Goal: Information Seeking & Learning: Learn about a topic

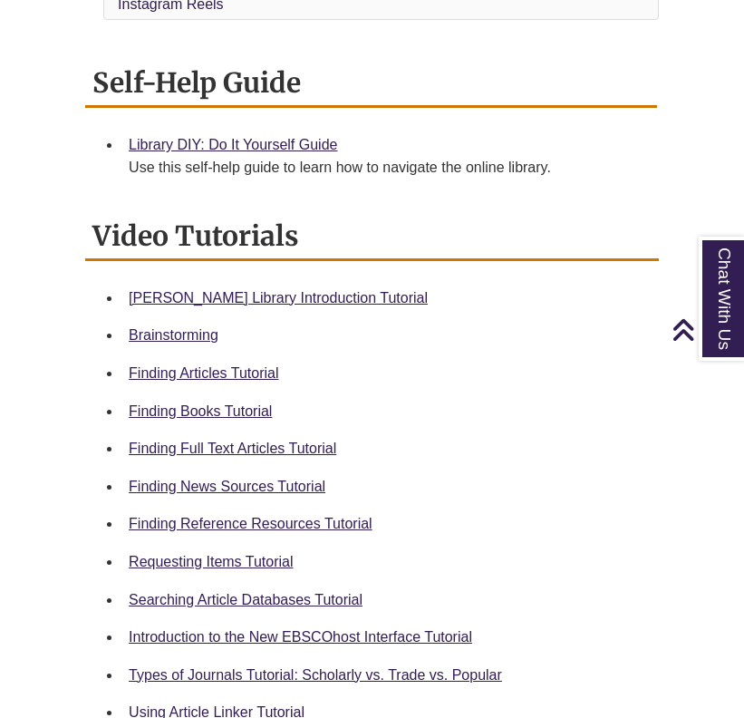
scroll to position [682, 0]
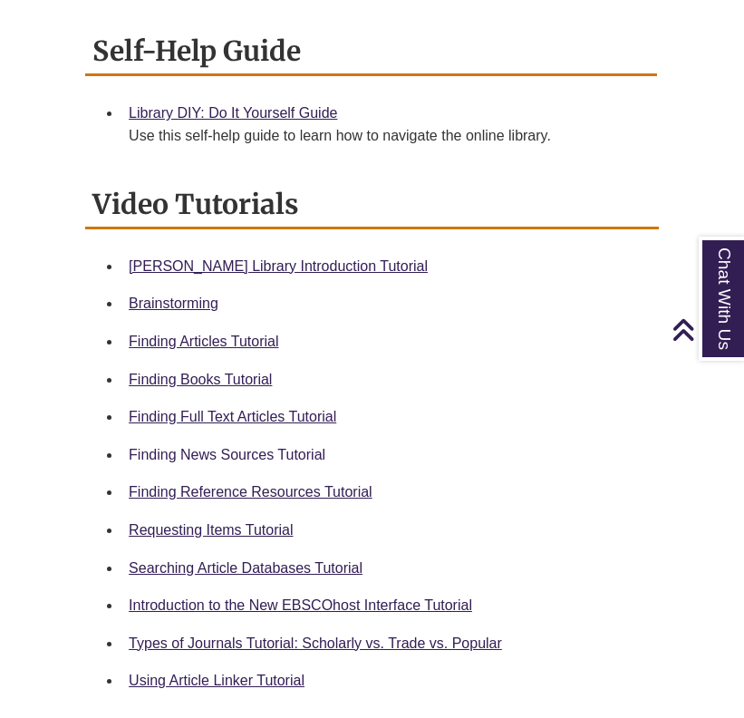
click at [158, 454] on link "Finding News Sources Tutorial" at bounding box center [227, 454] width 197 height 15
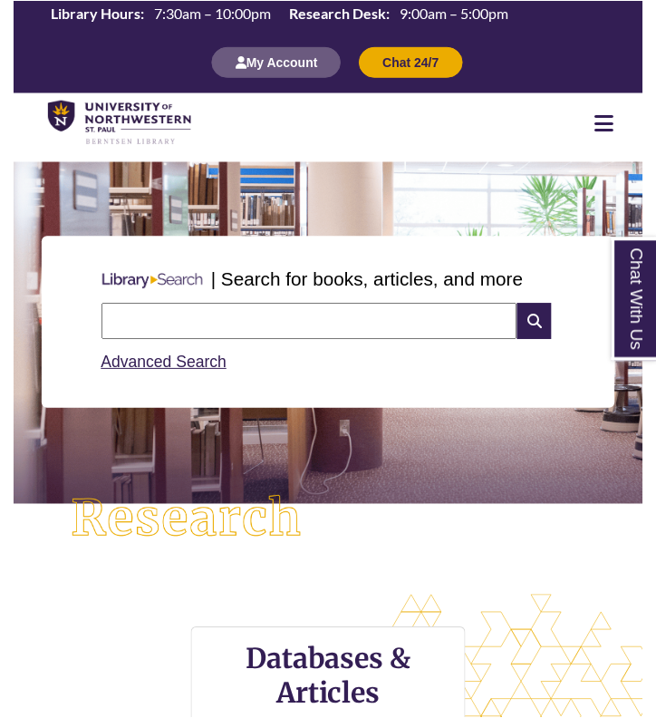
scroll to position [433, 629]
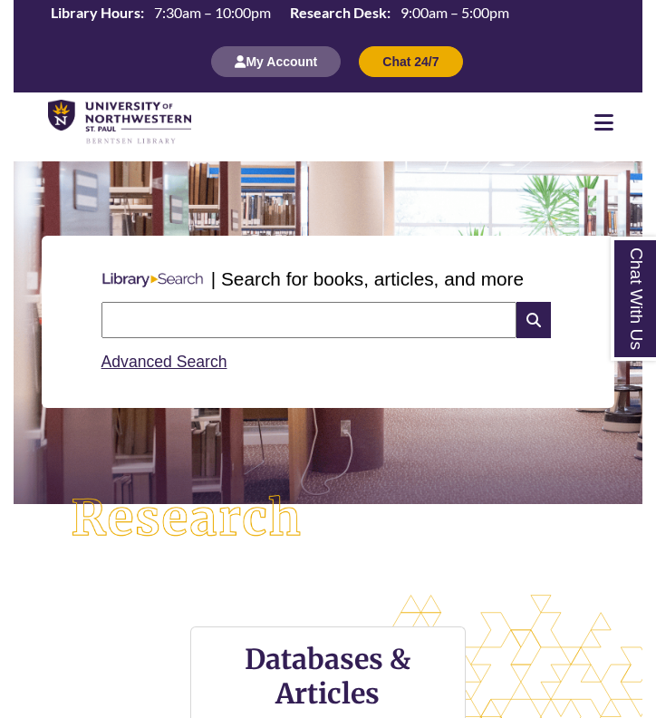
click at [324, 315] on input "text" at bounding box center [309, 320] width 416 height 36
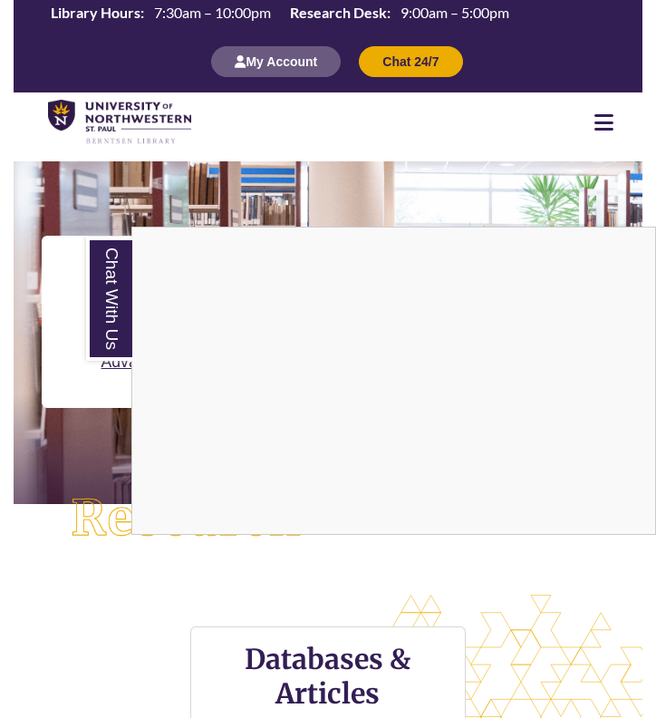
click at [109, 286] on link "Chat With Us" at bounding box center [109, 298] width 46 height 124
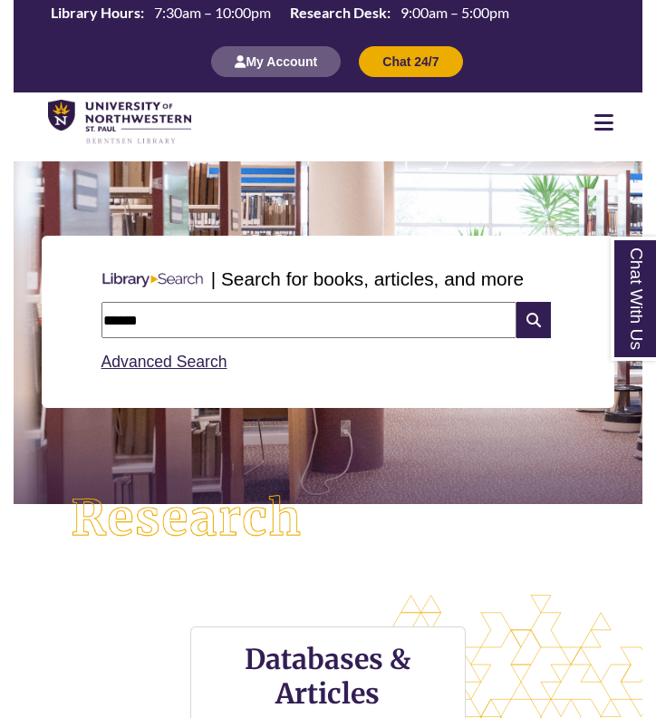
click at [201, 320] on input "******" at bounding box center [309, 320] width 416 height 36
type input "**********"
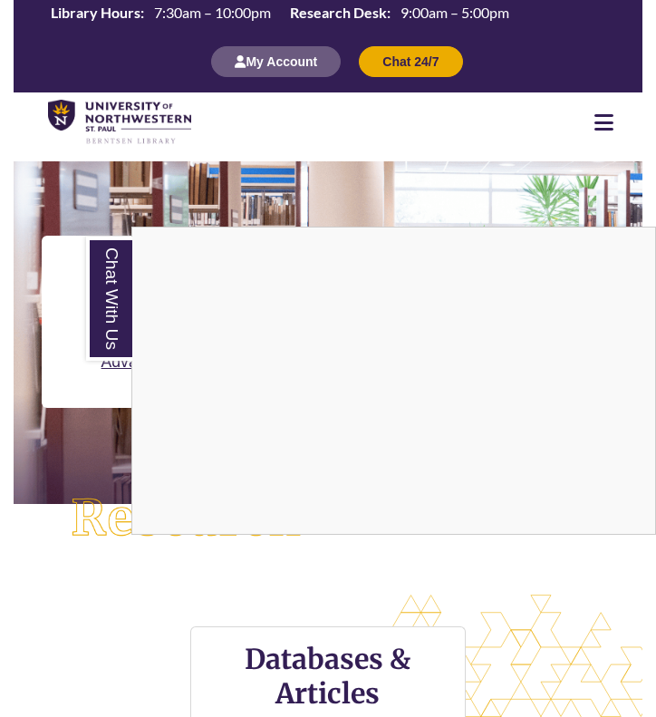
click at [105, 265] on link "Chat With Us" at bounding box center [109, 298] width 46 height 124
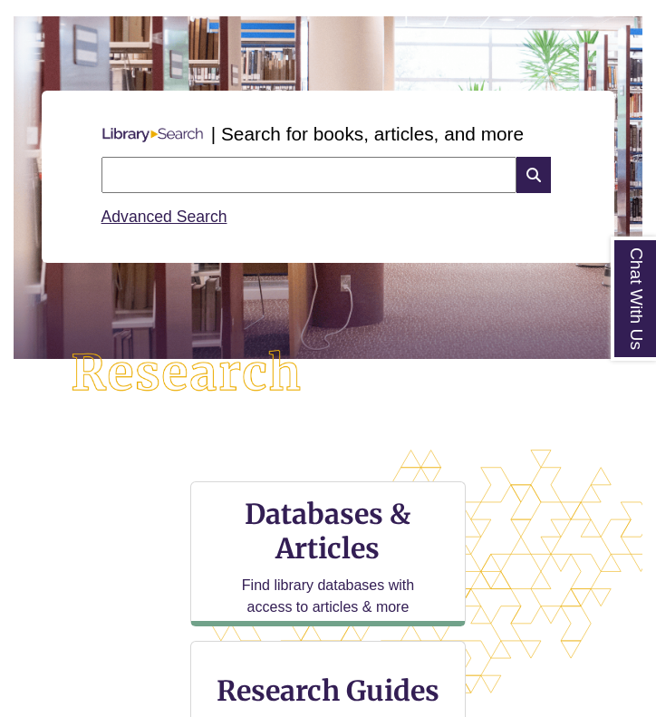
scroll to position [168, 0]
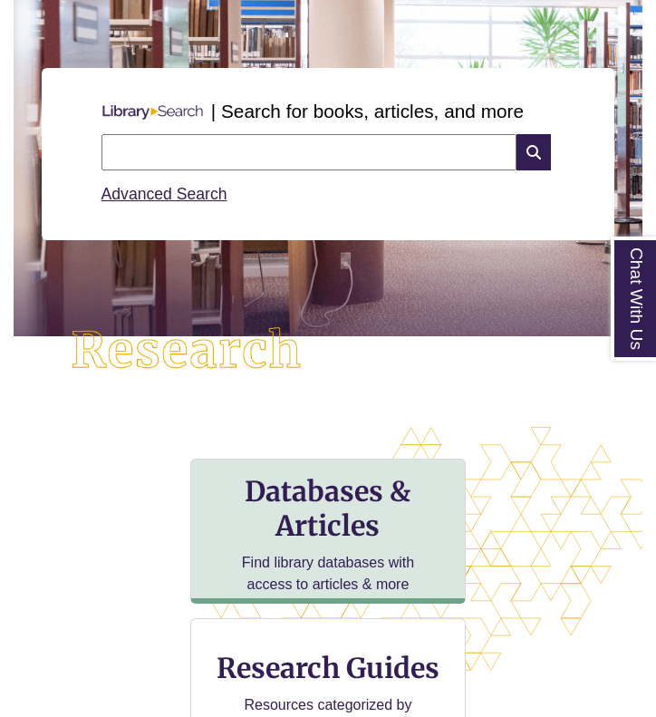
click at [333, 505] on h3 "Databases & Articles" at bounding box center [328, 508] width 245 height 69
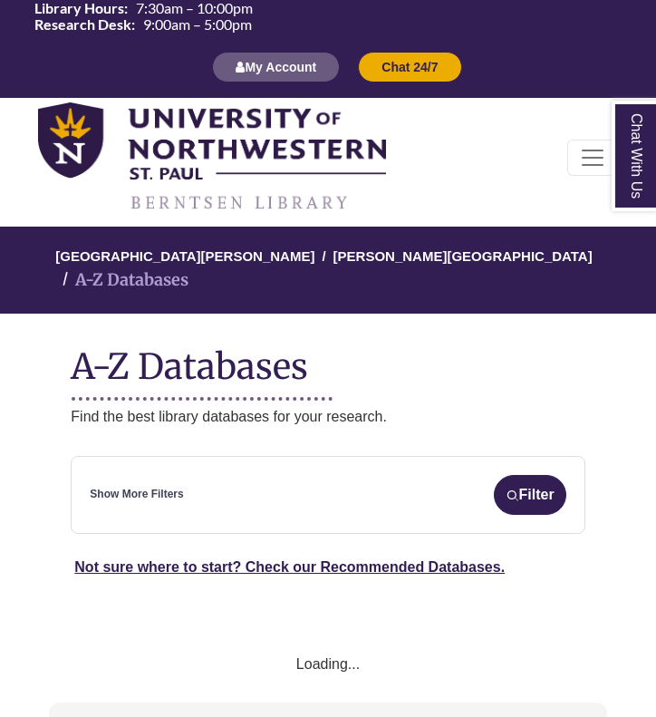
select select "Database Subject Filter"
select select "Database Types Filter"
select select "Database Subject Filter"
select select "Database Types Filter"
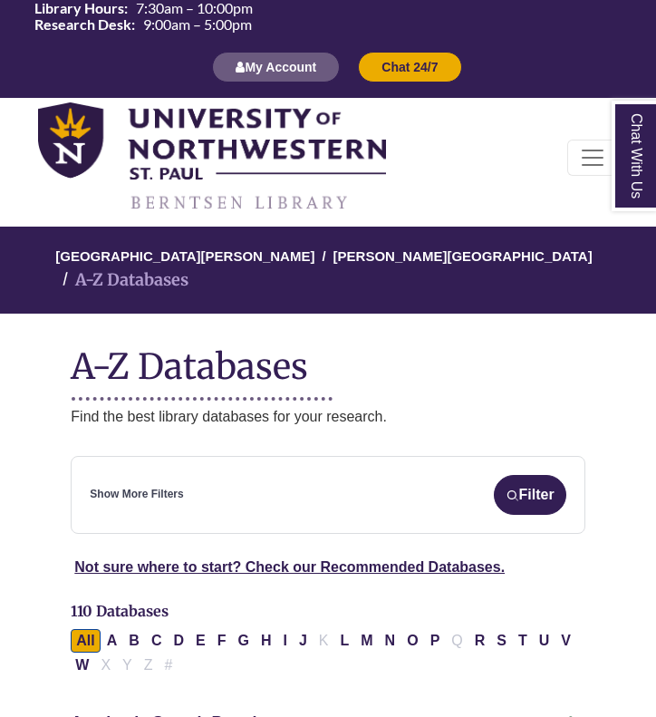
click at [295, 475] on div "Show More Filters Filter" at bounding box center [328, 495] width 476 height 40
click at [161, 486] on link "Show More Filters" at bounding box center [136, 494] width 93 height 17
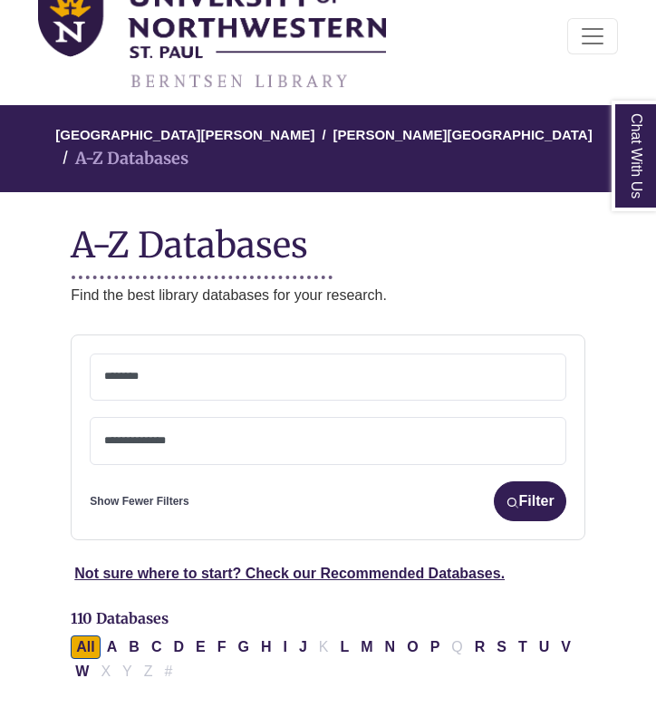
scroll to position [126, 0]
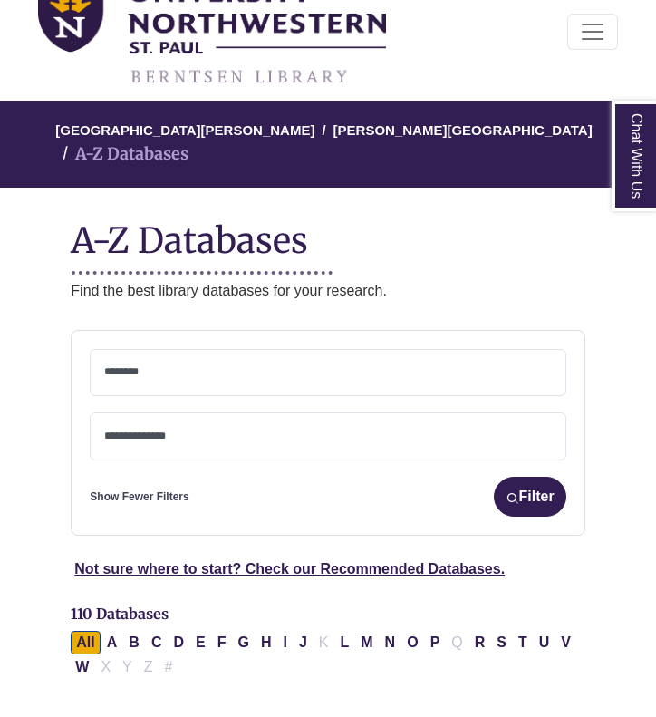
click at [290, 367] on span at bounding box center [327, 373] width 447 height 46
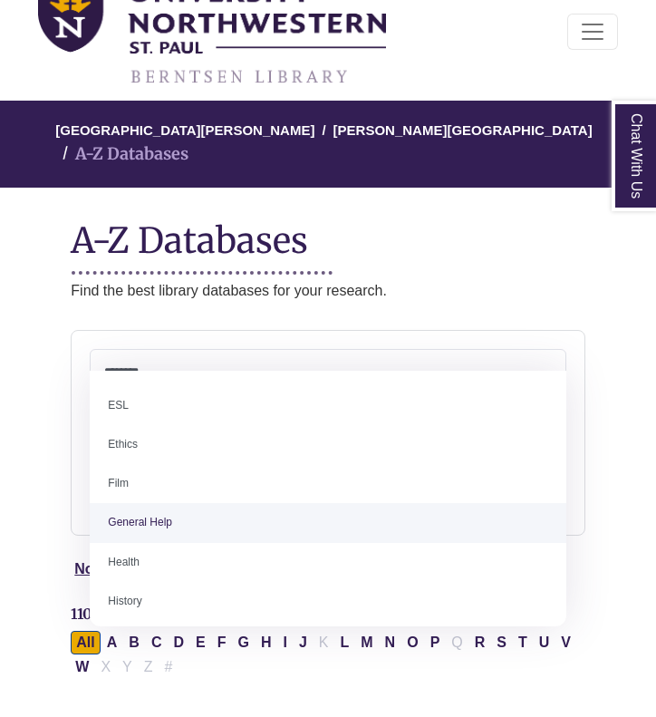
scroll to position [667, 0]
select select "*****"
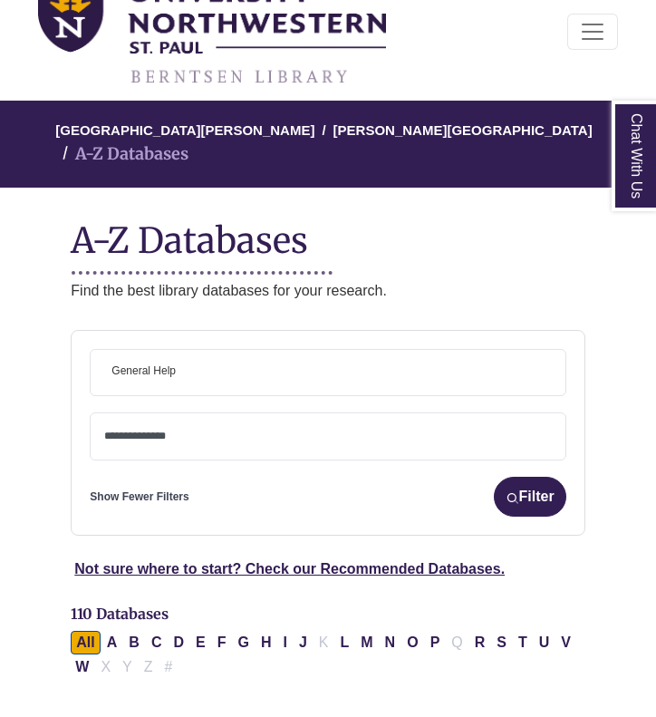
click at [222, 430] on textarea "Search" at bounding box center [327, 437] width 447 height 14
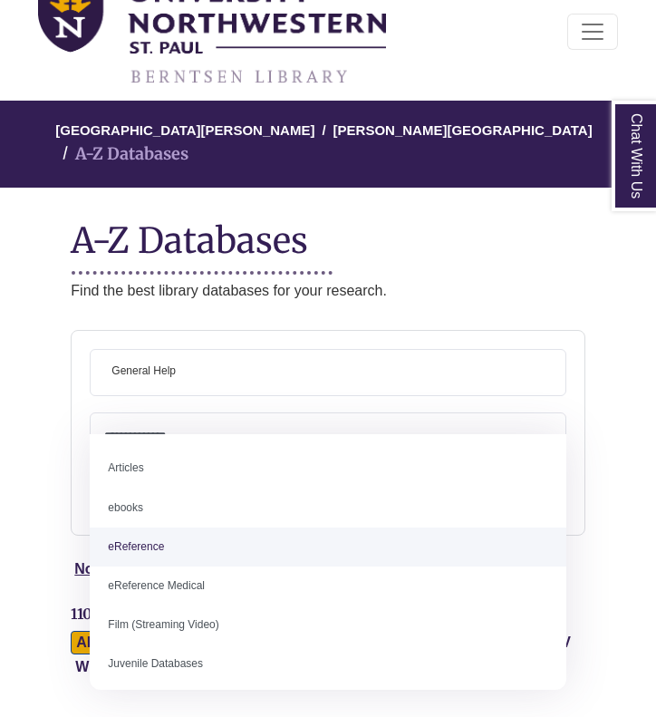
select select "*****"
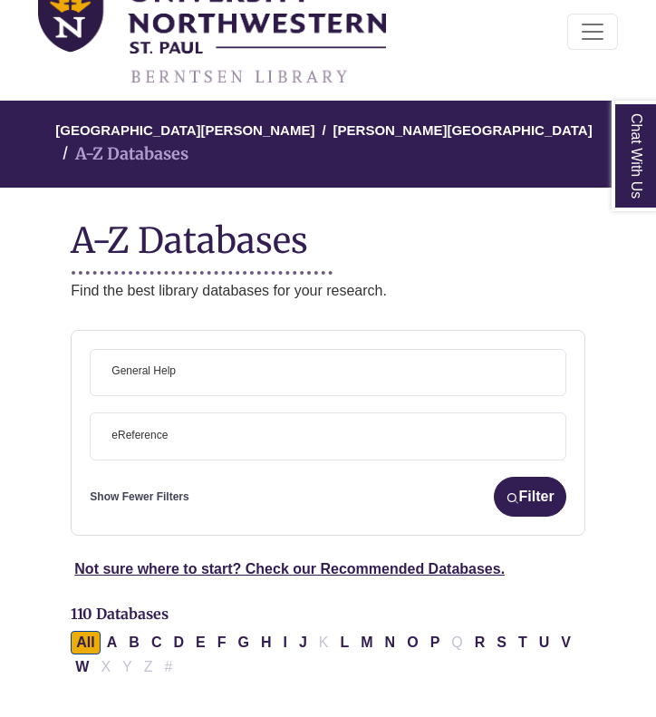
scroll to position [34, 0]
click at [547, 477] on button "Filter" at bounding box center [530, 497] width 72 height 40
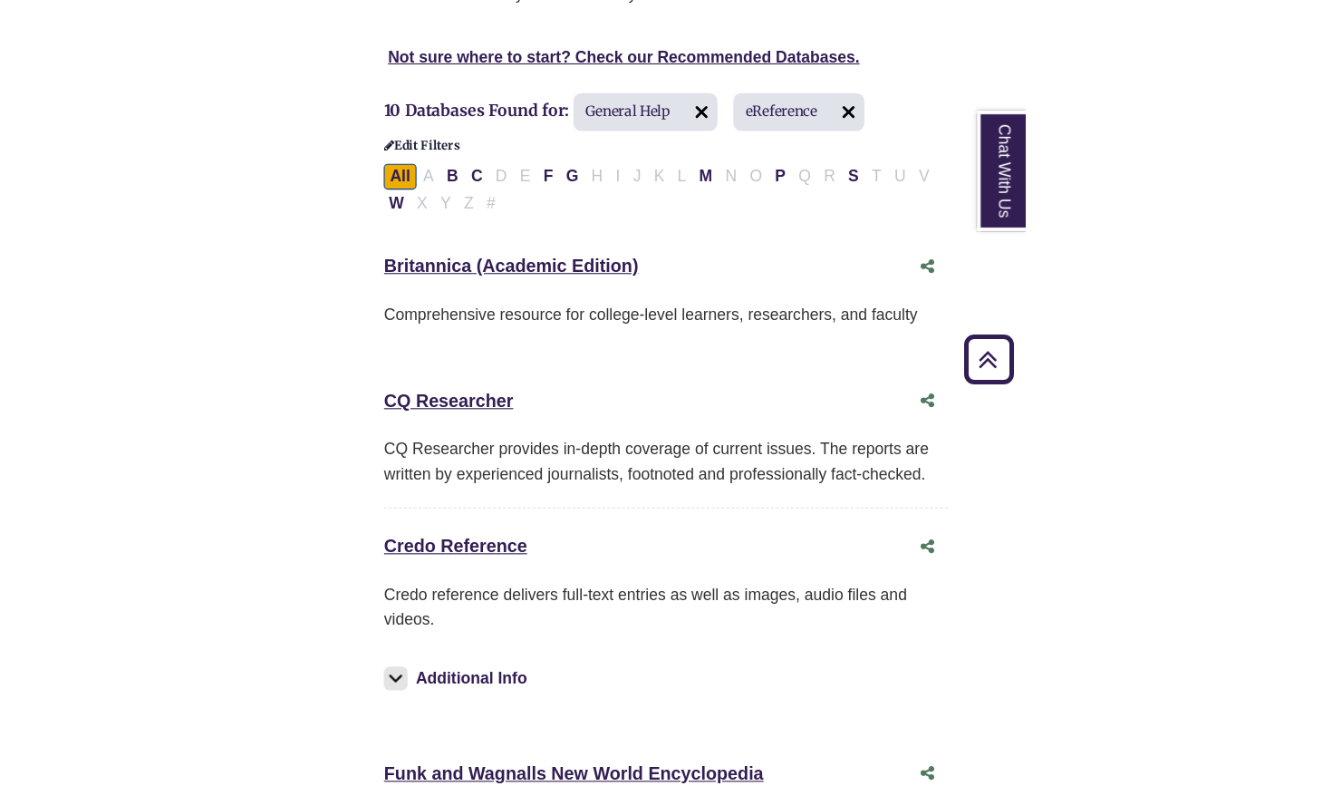
scroll to position [440, 0]
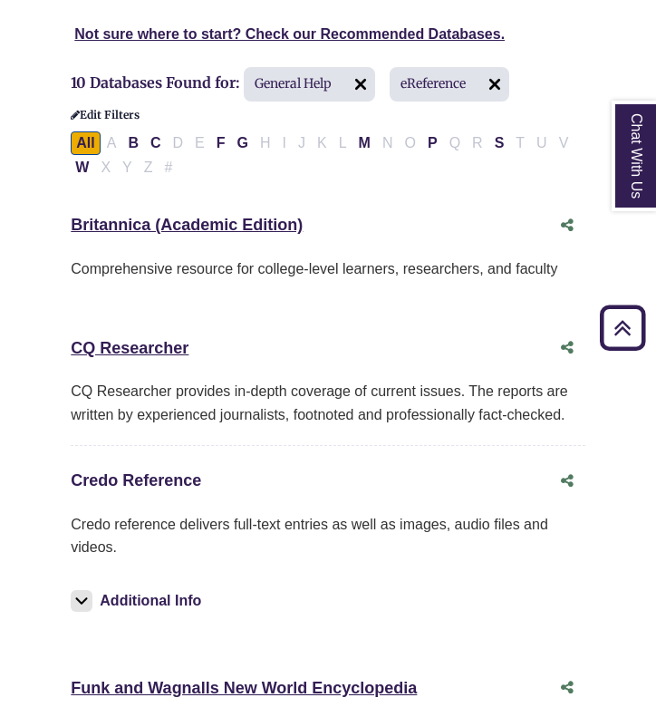
click at [165, 471] on link "Credo Reference This link opens in a new window" at bounding box center [136, 480] width 130 height 18
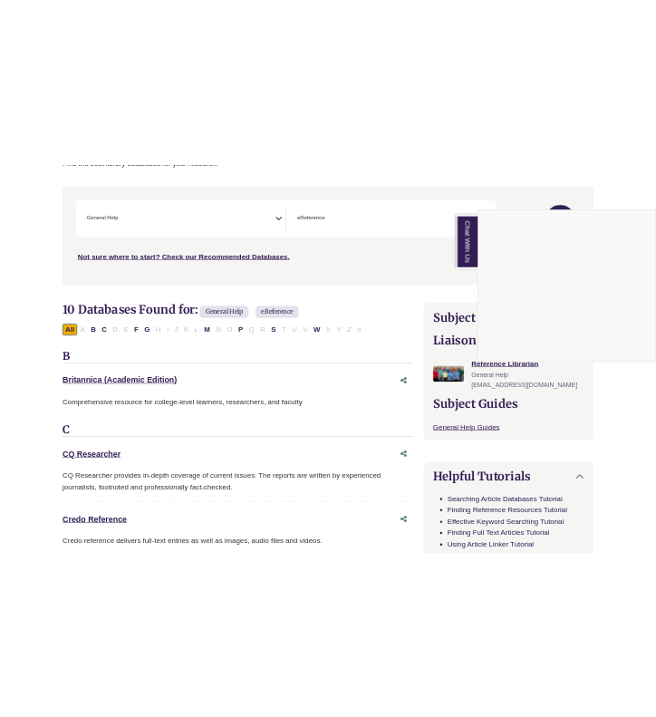
scroll to position [357, 0]
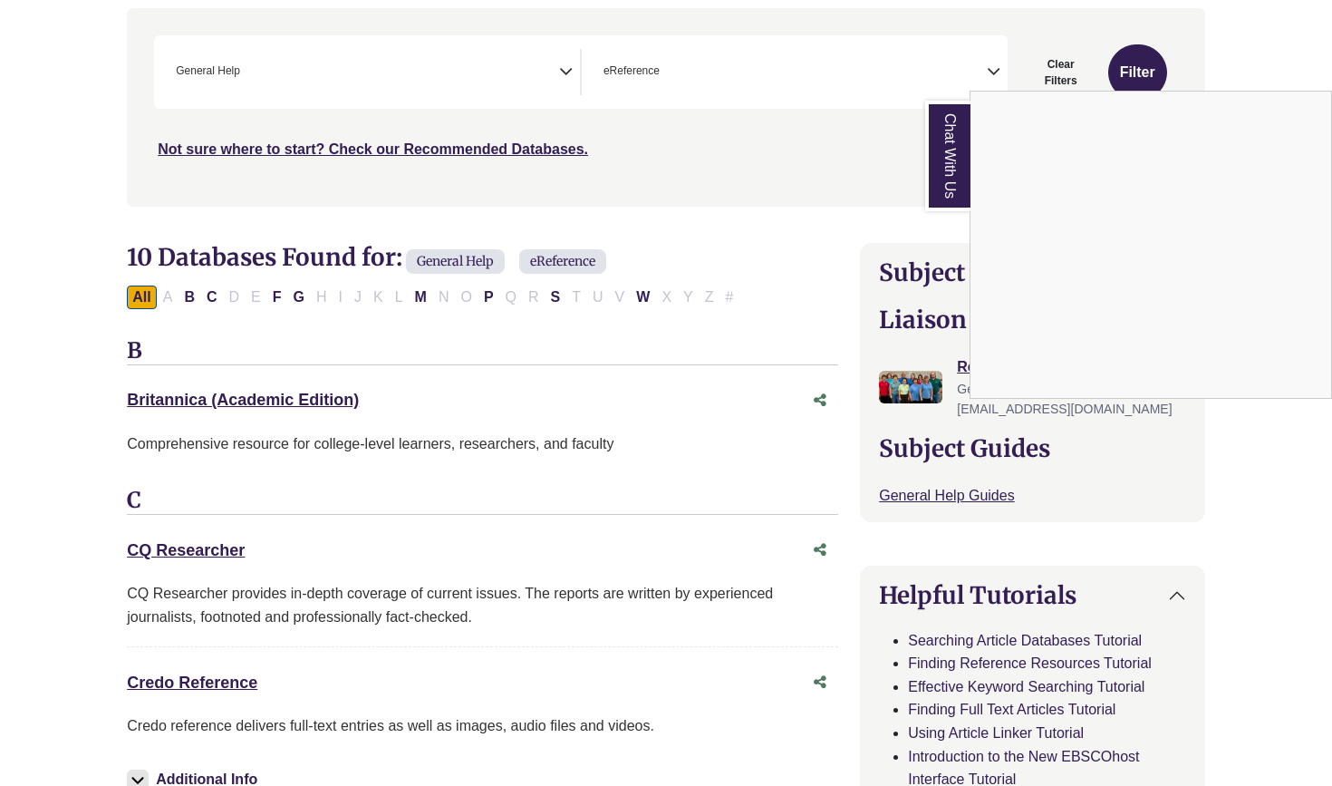
click at [196, 677] on div "Chat With Us" at bounding box center [666, 393] width 1332 height 786
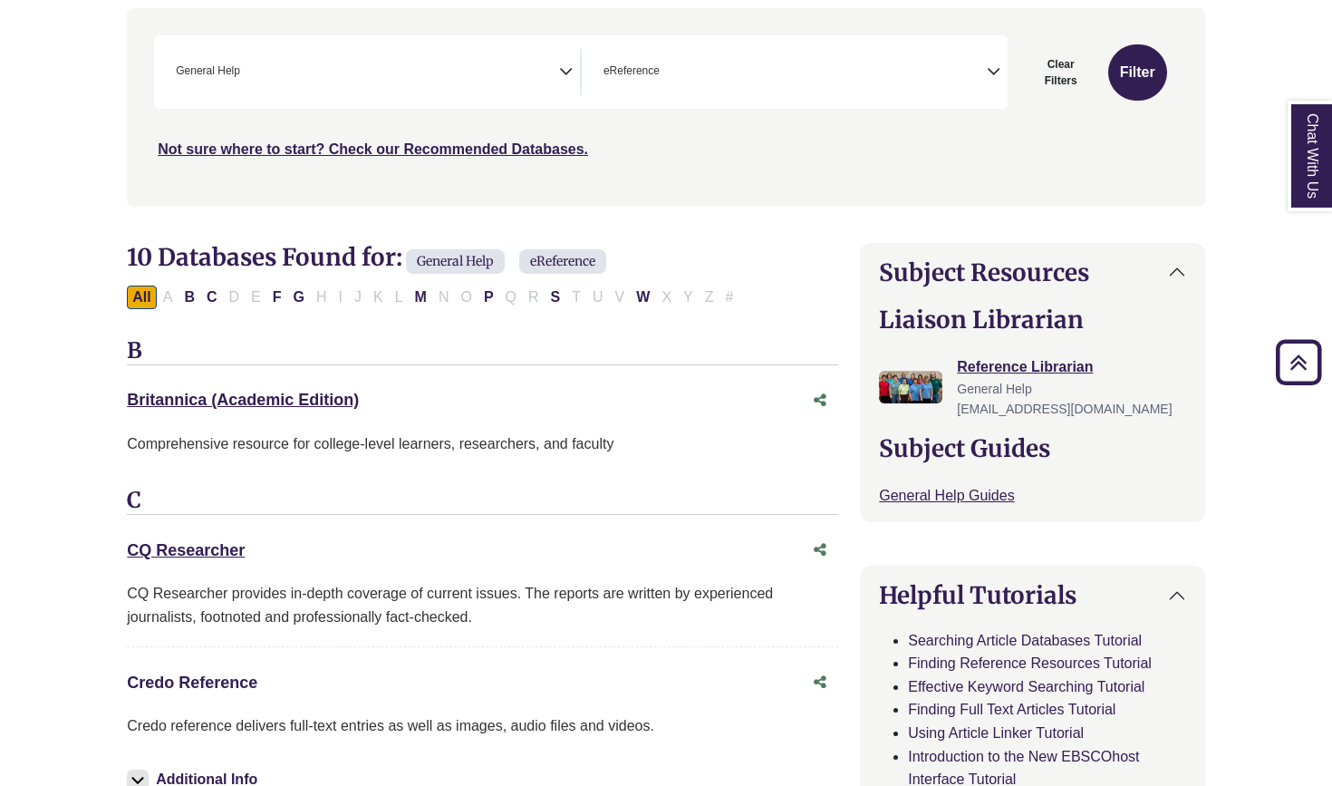
click at [208, 673] on link "Credo Reference This link opens in a new window" at bounding box center [192, 682] width 130 height 18
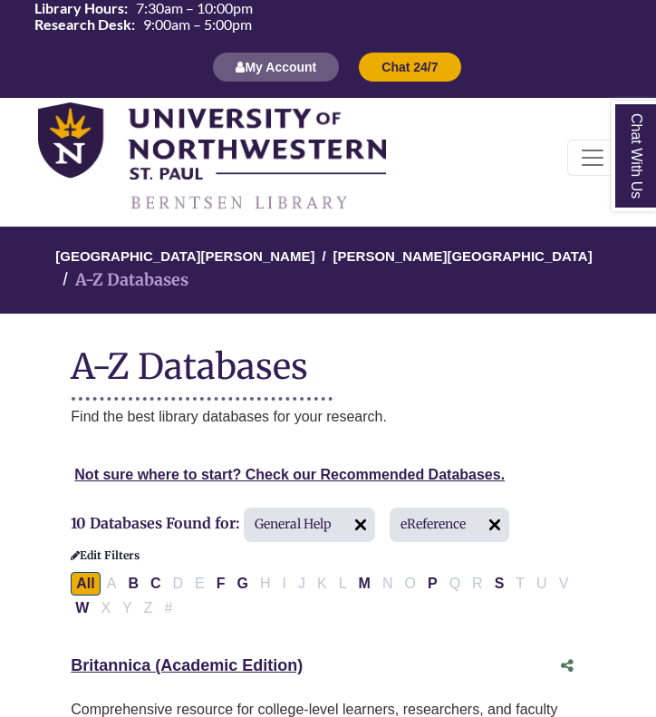
scroll to position [0, 0]
click at [174, 196] on img at bounding box center [212, 157] width 348 height 111
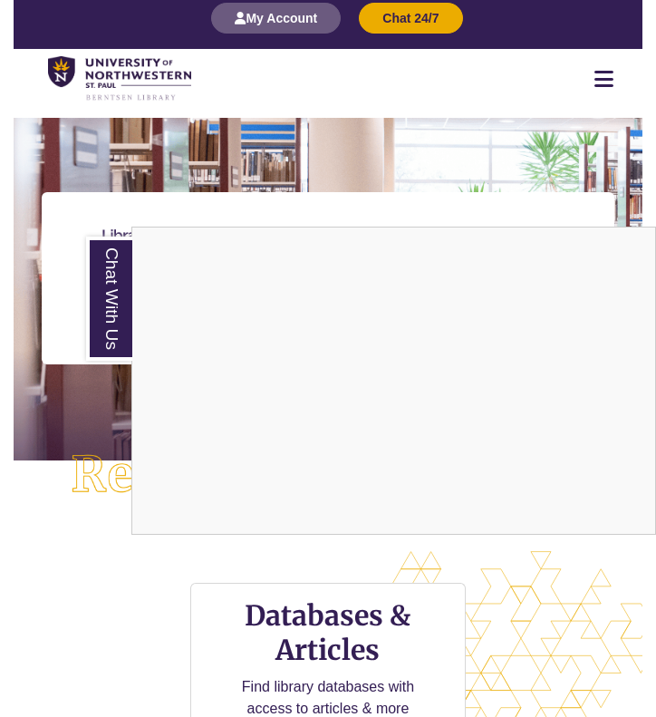
click at [106, 291] on link "Chat With Us" at bounding box center [109, 298] width 46 height 124
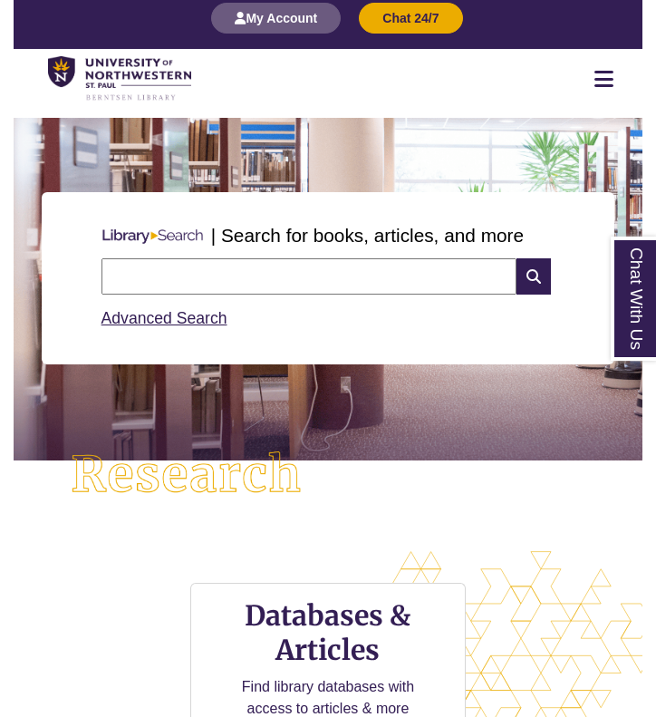
click at [207, 280] on input "text" at bounding box center [309, 276] width 416 height 36
type input "**********"
